Goal: Task Accomplishment & Management: Manage account settings

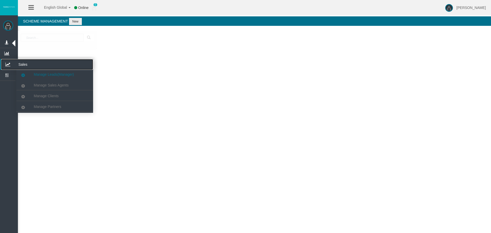
click at [7, 64] on icon at bounding box center [8, 64] width 14 height 11
click at [60, 106] on span "Manage Partners" at bounding box center [47, 107] width 27 height 4
click at [8, 64] on icon at bounding box center [8, 64] width 14 height 11
click at [42, 97] on span "Manage Clients" at bounding box center [46, 96] width 25 height 4
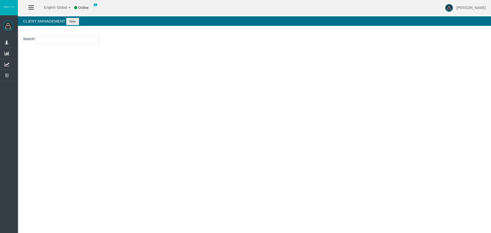
click at [40, 40] on input "number" at bounding box center [67, 40] width 64 height 8
paste input "12180185"
type input "12180185"
click at [73, 22] on button "New" at bounding box center [72, 21] width 13 height 7
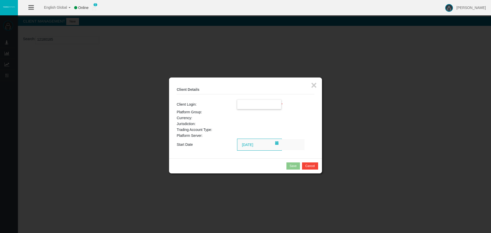
click at [255, 108] on input "text" at bounding box center [259, 104] width 44 height 9
paste input "12180185"
click at [252, 113] on span "12180185" at bounding box center [248, 114] width 16 height 4
type input "12180185"
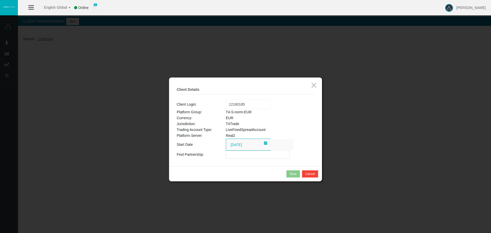
click at [236, 157] on input "text" at bounding box center [258, 155] width 64 height 8
paste input "IBhjgx4"
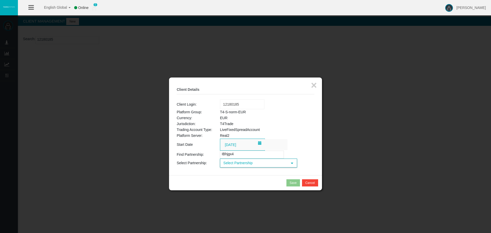
type input "IBhjgx4"
click at [238, 165] on span "Select Partnership" at bounding box center [254, 163] width 67 height 8
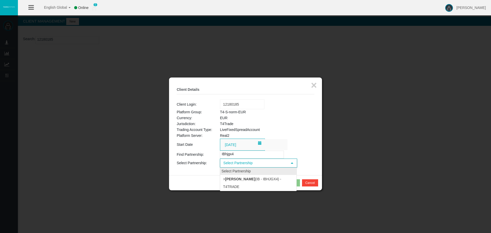
click at [235, 181] on b "[PERSON_NAME]" at bounding box center [240, 179] width 30 height 4
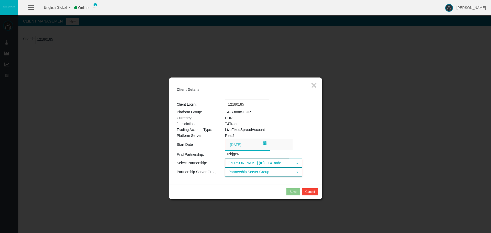
click at [251, 173] on span "Partnership Server Group" at bounding box center [259, 172] width 67 height 8
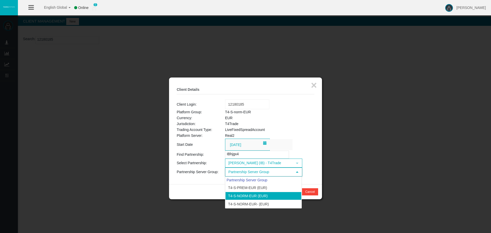
click at [248, 193] on li "T4-S-norm-EUR (EUR)" at bounding box center [263, 196] width 76 height 8
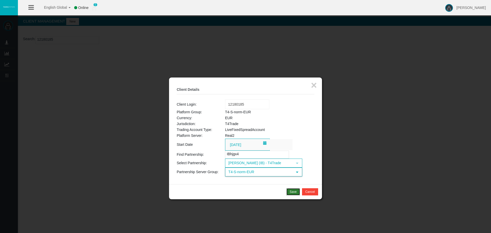
click at [293, 191] on div "Save" at bounding box center [293, 192] width 7 height 5
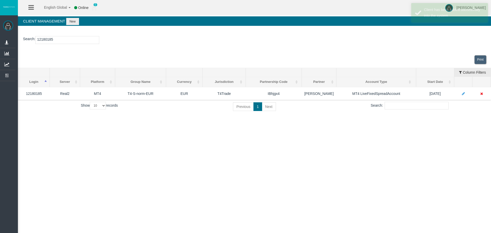
click at [48, 38] on input "12180185" at bounding box center [67, 40] width 64 height 8
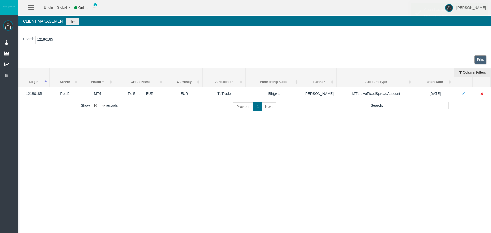
click at [48, 38] on input "12180185" at bounding box center [67, 40] width 64 height 8
paste input "79899"
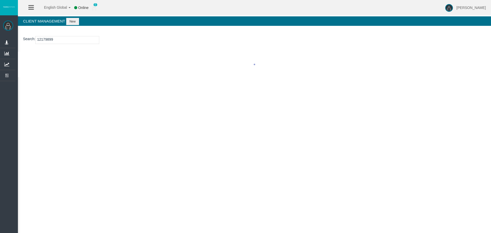
type input "12179899"
click at [72, 20] on button "New" at bounding box center [72, 21] width 13 height 7
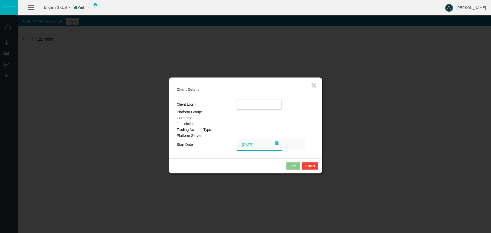
click at [256, 106] on input "text" at bounding box center [259, 104] width 44 height 9
paste input "12179899"
click at [249, 115] on span "12179899" at bounding box center [248, 114] width 16 height 4
type input "12179899"
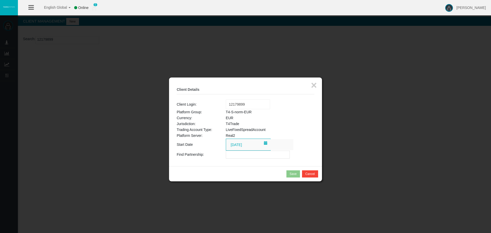
click at [250, 152] on input "text" at bounding box center [258, 155] width 64 height 8
paste input "IBhjgx4"
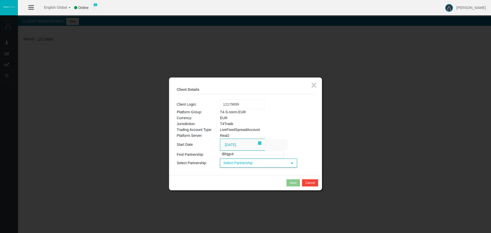
type input "IBhjgx4"
click at [253, 165] on span "Select Partnership" at bounding box center [254, 163] width 67 height 8
click at [249, 183] on div "Select Partnership > [PERSON_NAME] (IB - IBhjgx4) - T4Trade" at bounding box center [258, 179] width 77 height 23
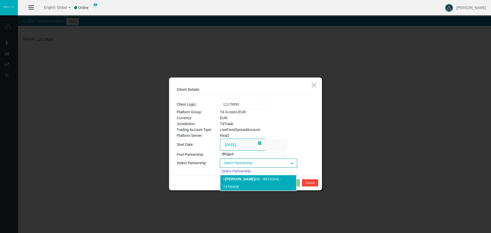
click at [248, 180] on li "> [PERSON_NAME] (IB - IBhjgx4) - T4Trade" at bounding box center [258, 183] width 76 height 16
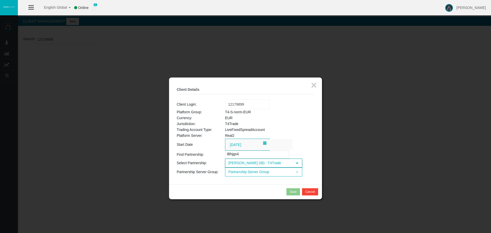
click at [248, 174] on span "Partnership Server Group" at bounding box center [259, 172] width 67 height 8
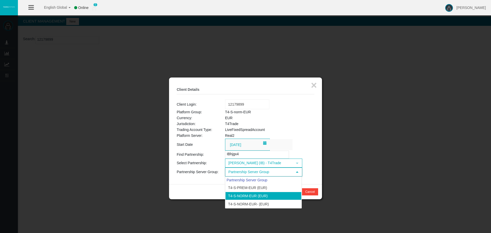
click at [241, 192] on li "T4-S-norm-EUR (EUR)" at bounding box center [263, 196] width 76 height 8
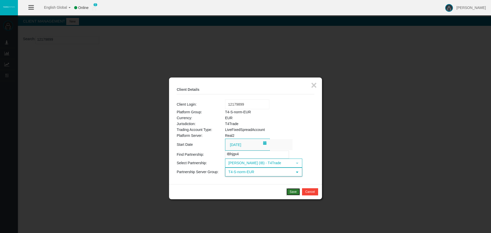
click at [294, 192] on div "Save" at bounding box center [293, 192] width 7 height 5
